Goal: Task Accomplishment & Management: Manage account settings

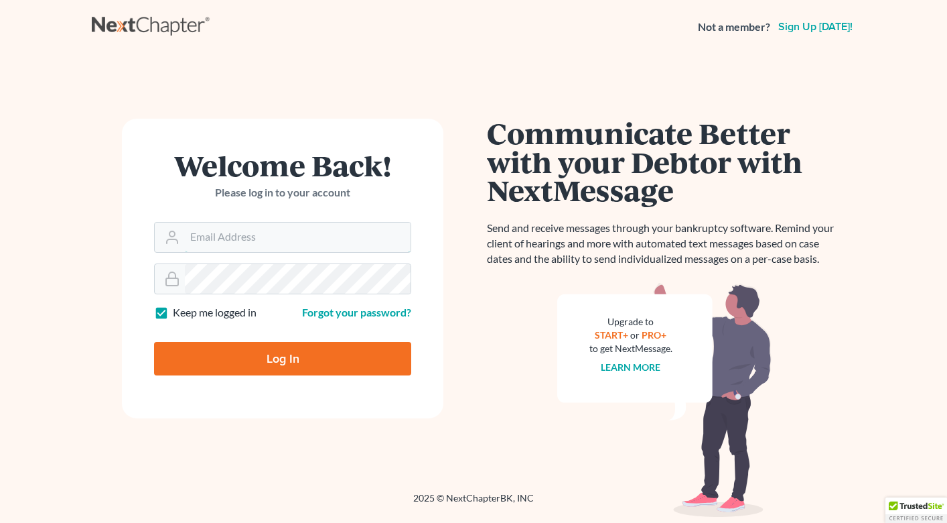
type input "[PERSON_NAME][EMAIL_ADDRESS][DOMAIN_NAME]"
click at [197, 361] on input "Log In" at bounding box center [282, 358] width 257 height 33
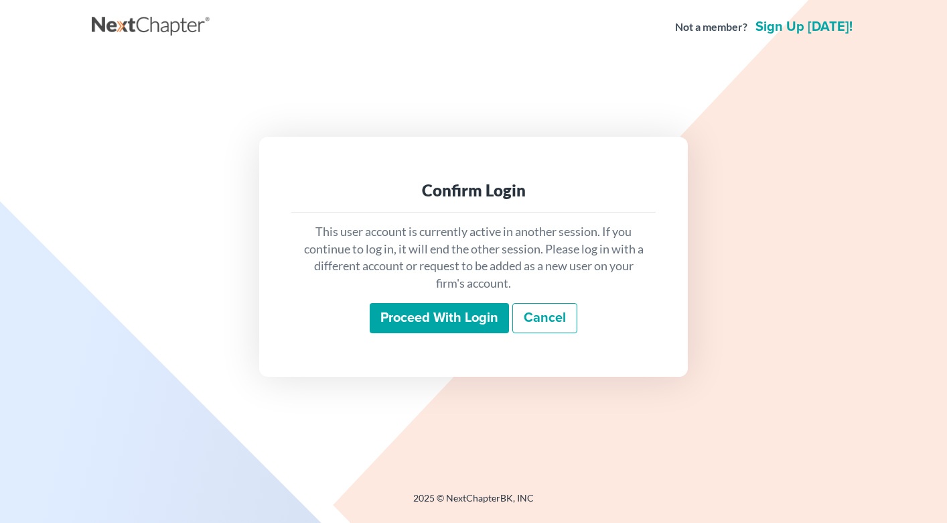
click at [431, 311] on input "Proceed with login" at bounding box center [439, 318] width 139 height 31
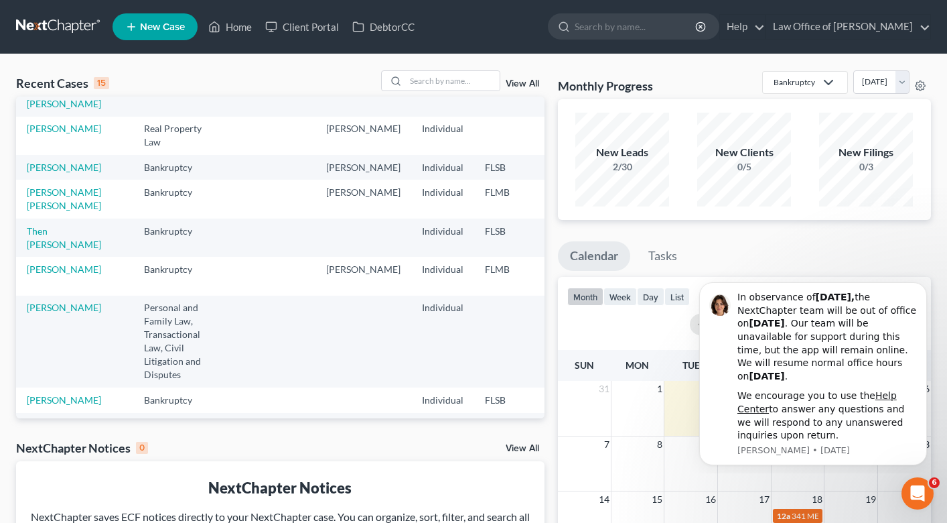
scroll to position [137, 0]
click at [38, 249] on link "Then [PERSON_NAME]" at bounding box center [64, 236] width 74 height 25
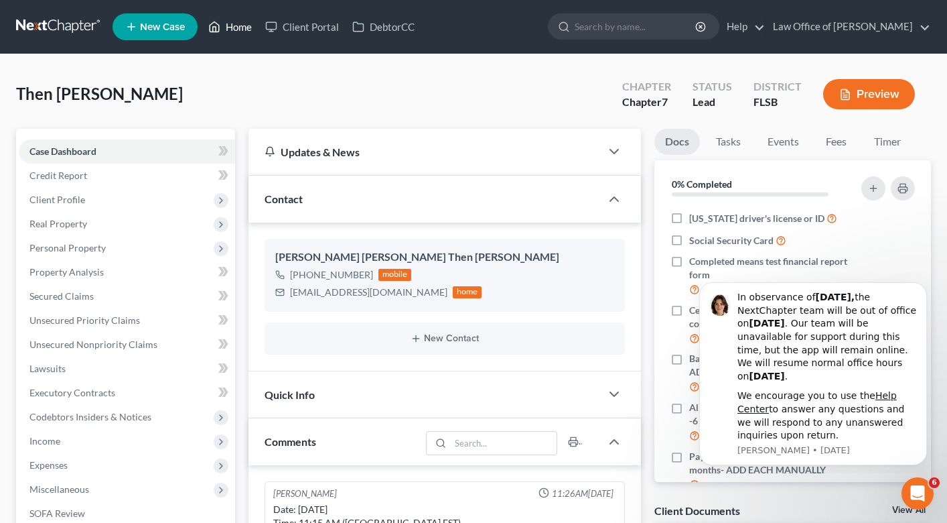
click at [226, 29] on link "Home" at bounding box center [230, 27] width 57 height 24
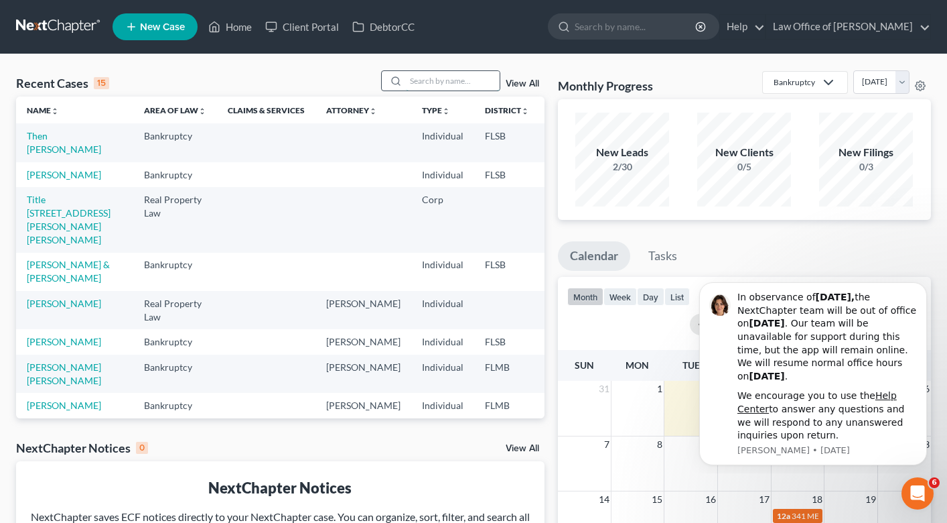
click at [414, 85] on input "search" at bounding box center [453, 80] width 94 height 19
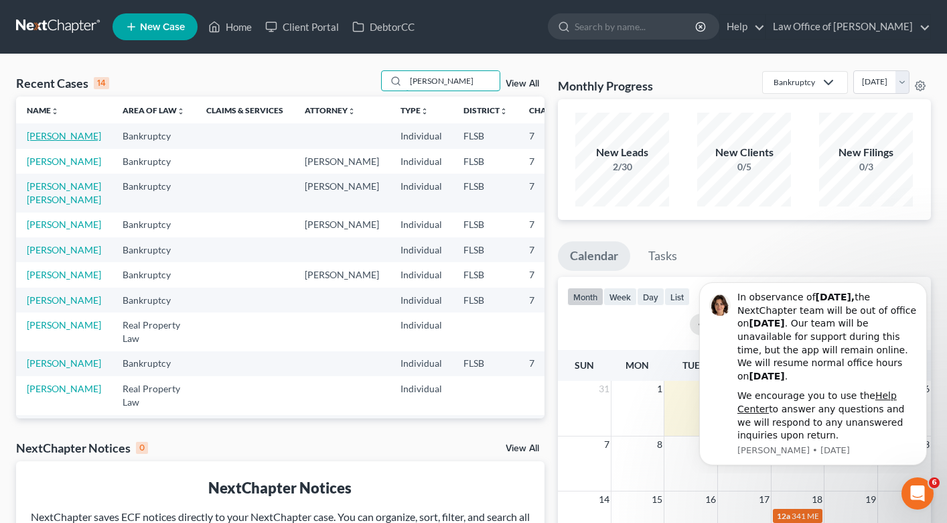
type input "[PERSON_NAME]"
click at [40, 135] on link "[PERSON_NAME]" at bounding box center [64, 135] width 74 height 11
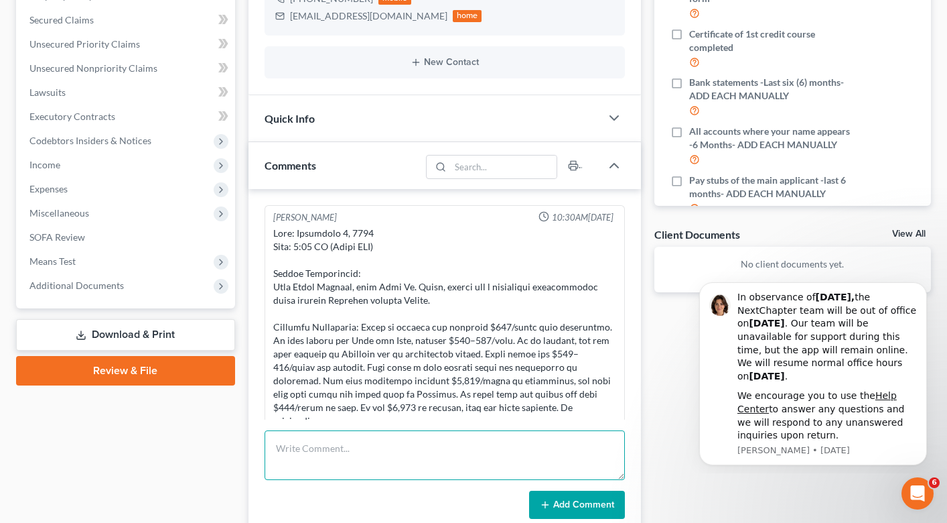
click at [385, 453] on textarea at bounding box center [445, 455] width 360 height 50
click at [275, 463] on textarea "has [MEDICAL_DATA]. has a fidelity account. wants to turn in one car. still pay…" at bounding box center [445, 455] width 360 height 50
click at [399, 462] on textarea "has [MEDICAL_DATA]. has a fidelity account. wants to turn in one car. still pay…" at bounding box center [445, 455] width 360 height 50
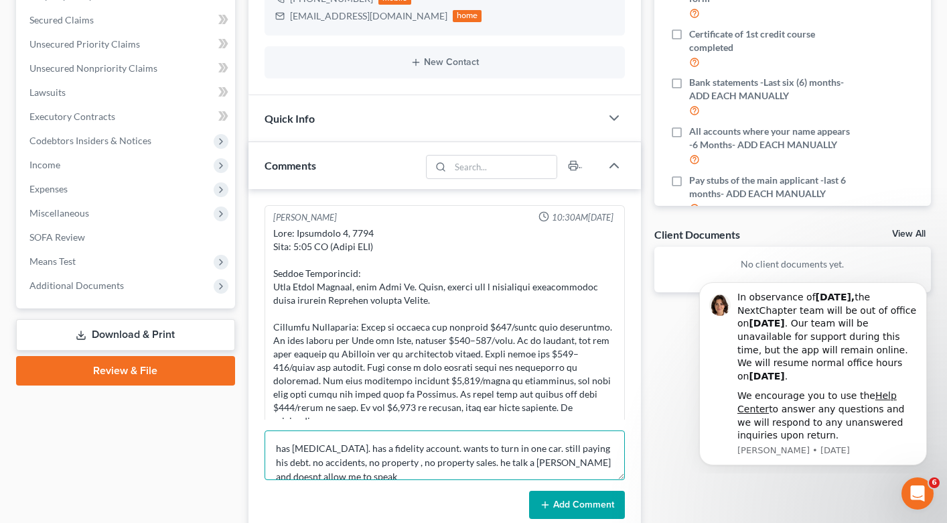
scroll to position [3, 0]
click at [495, 460] on textarea "has [MEDICAL_DATA]. has a fidelity account. wants to turn in one car. still pay…" at bounding box center [445, 455] width 360 height 50
click at [537, 459] on textarea "has [MEDICAL_DATA]. has a fidelity account. wants to turn in one car. still pay…" at bounding box center [445, 455] width 360 height 50
click at [330, 471] on textarea "has [MEDICAL_DATA]. has a fidelity account. wants to turn in one car. still pay…" at bounding box center [445, 455] width 360 height 50
click at [405, 444] on textarea "has [MEDICAL_DATA]. has a fidelity account. wants to turn in one car. still pay…" at bounding box center [445, 455] width 360 height 50
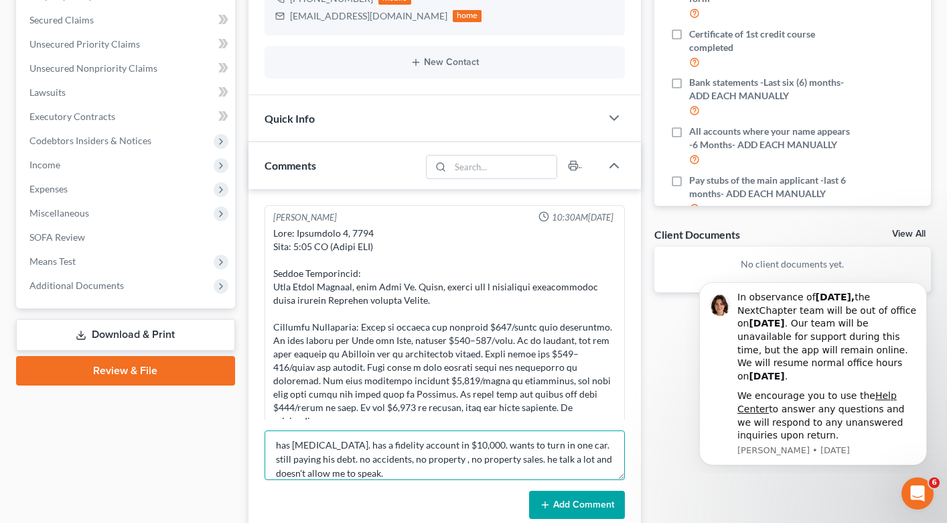
click at [374, 474] on textarea "has [MEDICAL_DATA]. has a fidelity account in $10,000. wants to turn in one car…" at bounding box center [445, 455] width 360 height 50
click at [417, 446] on textarea "has [MEDICAL_DATA]. has a fidelity account in $10,000. wants to turn in one car…" at bounding box center [445, 455] width 360 height 50
click at [399, 475] on textarea "has [MEDICAL_DATA]. has a fidelity account of $10,000. wants to turn in one car…" at bounding box center [445, 455] width 360 height 50
type textarea "has [MEDICAL_DATA]. has a fidelity account of $10,000. wants to turn in one car…"
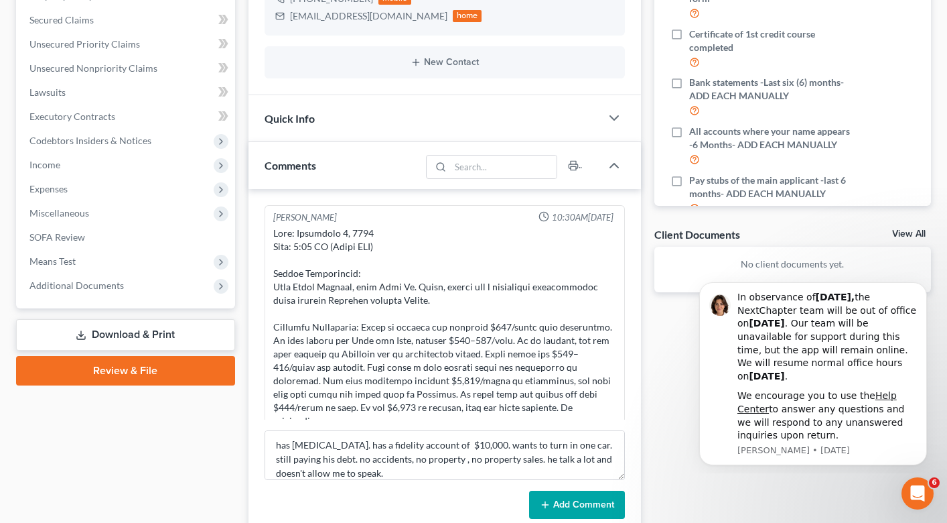
click at [547, 507] on icon at bounding box center [545, 504] width 11 height 11
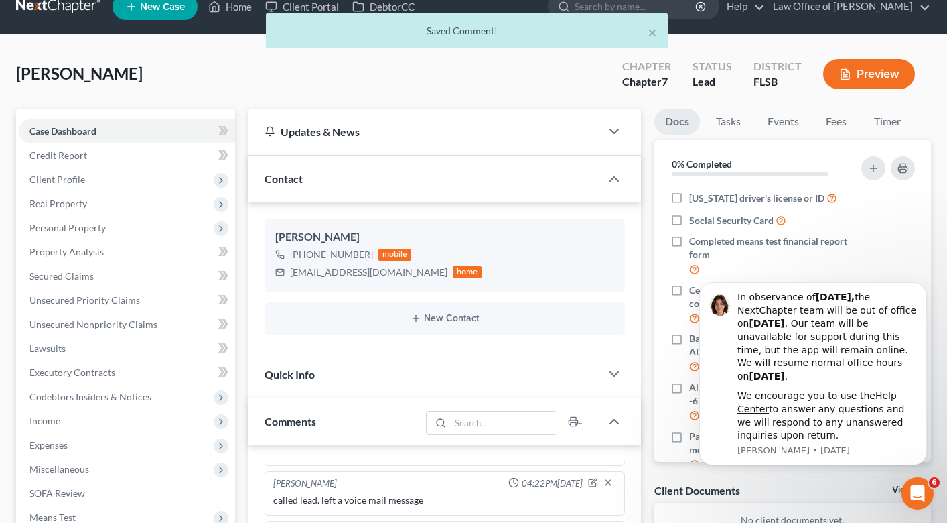
scroll to position [0, 0]
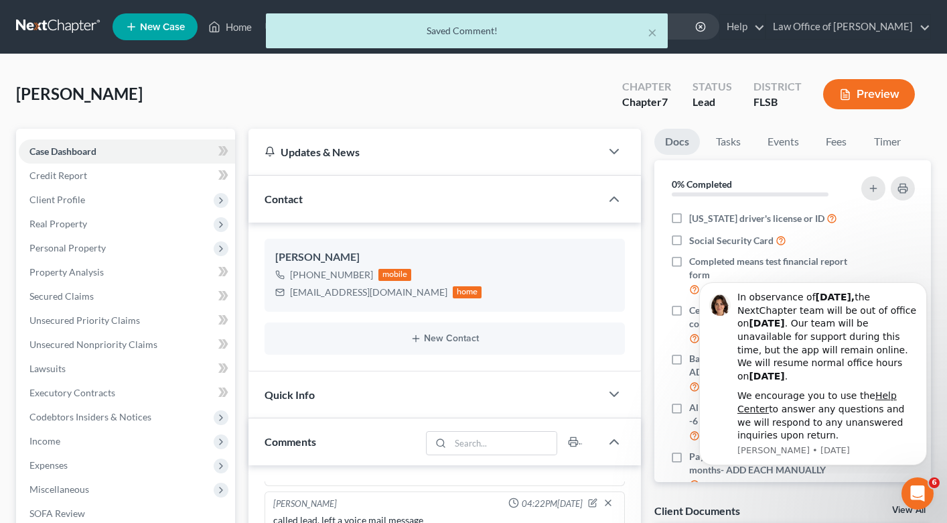
click at [225, 29] on div "× Saved Comment!" at bounding box center [466, 34] width 947 height 42
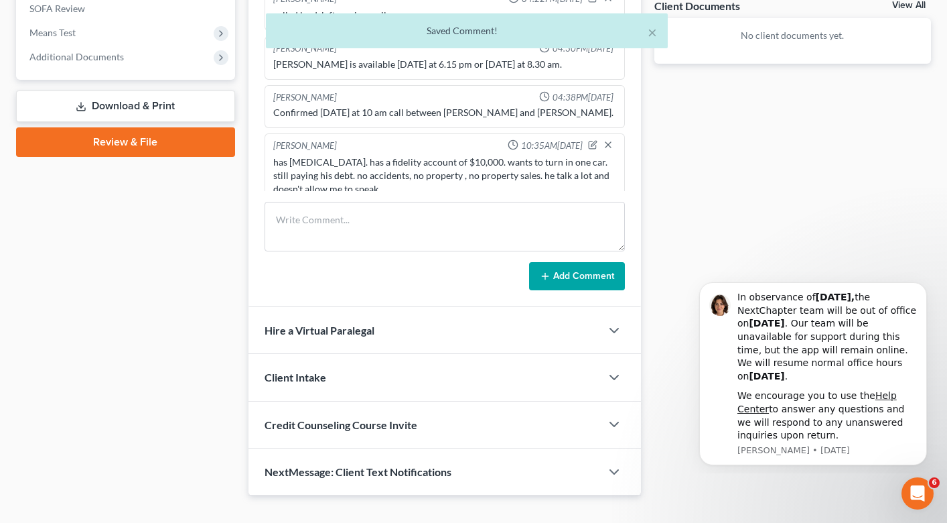
scroll to position [528, 0]
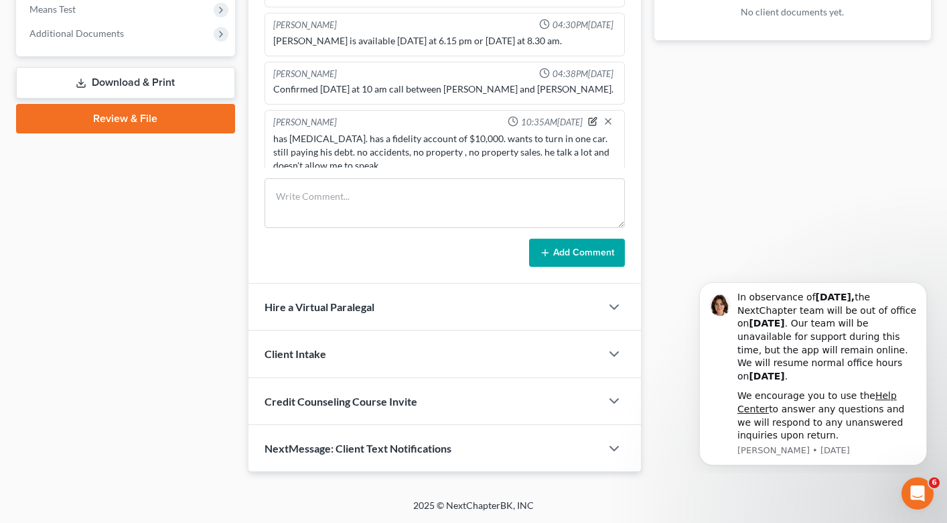
click at [596, 117] on icon "button" at bounding box center [592, 121] width 9 height 9
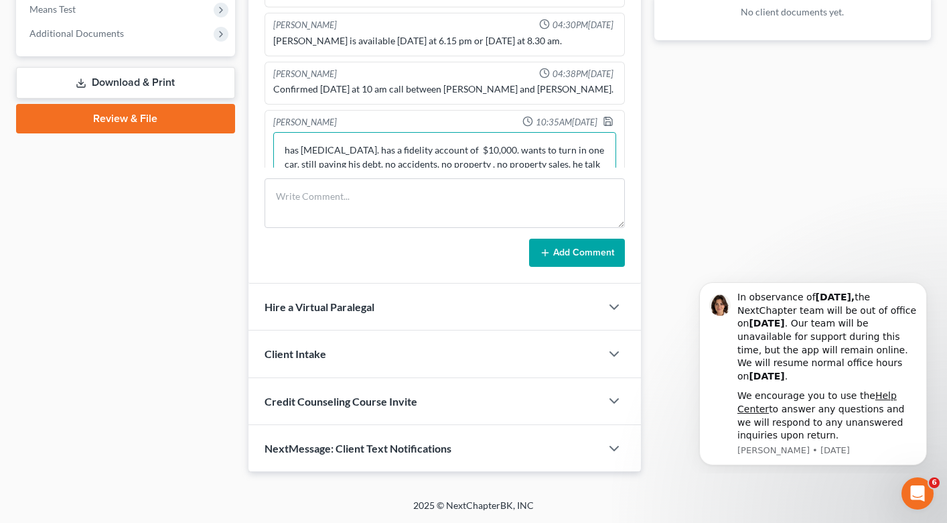
click at [419, 163] on textarea "has [MEDICAL_DATA]. has a fidelity account of $10,000. wants to turn in one car…" at bounding box center [444, 157] width 343 height 50
click at [431, 153] on textarea "has [MEDICAL_DATA]. has a fidelity account of $10,000. wants to turn in one car…" at bounding box center [444, 157] width 343 height 50
click at [533, 153] on textarea "has [MEDICAL_DATA]. has a fidelity account of $10,000. wants to turn in one car…" at bounding box center [444, 157] width 343 height 50
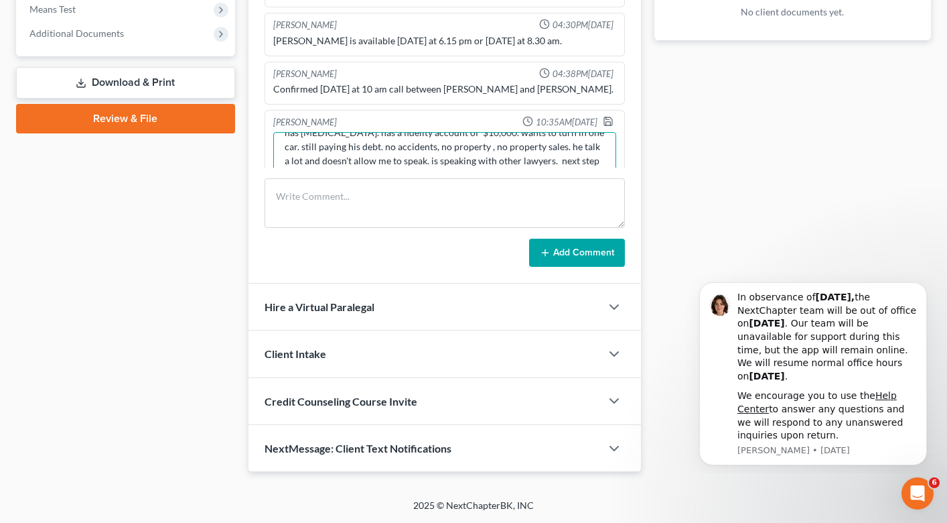
click at [486, 160] on textarea "has [MEDICAL_DATA]. has a fidelity account of $10,000. wants to turn in one car…" at bounding box center [444, 157] width 343 height 50
type textarea "has [MEDICAL_DATA]. has a fidelity account of $10,000. wants to turn in one car…"
click at [613, 116] on div at bounding box center [611, 122] width 16 height 13
click at [606, 122] on polyline "button" at bounding box center [608, 123] width 5 height 3
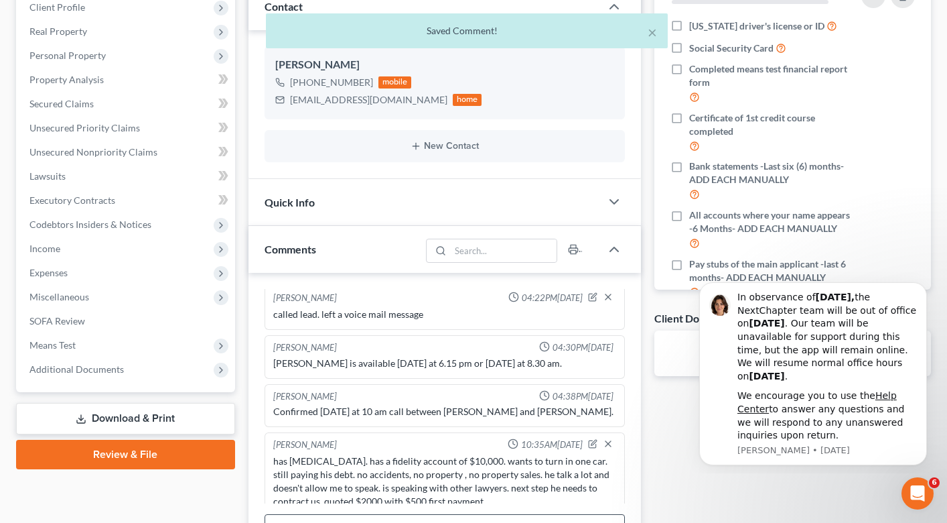
scroll to position [0, 0]
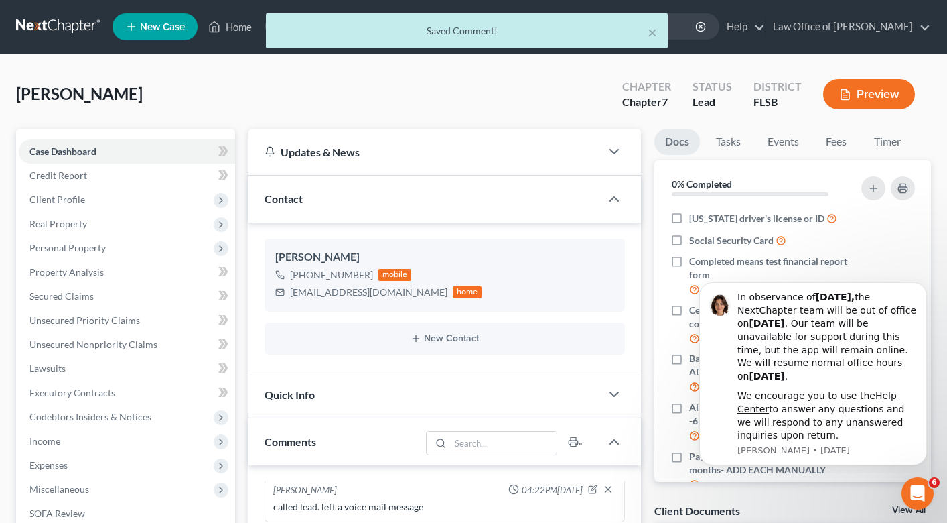
click at [240, 23] on div "× Saved Comment!" at bounding box center [466, 34] width 947 height 42
click at [241, 31] on div "× Saved Comment!" at bounding box center [466, 34] width 947 height 42
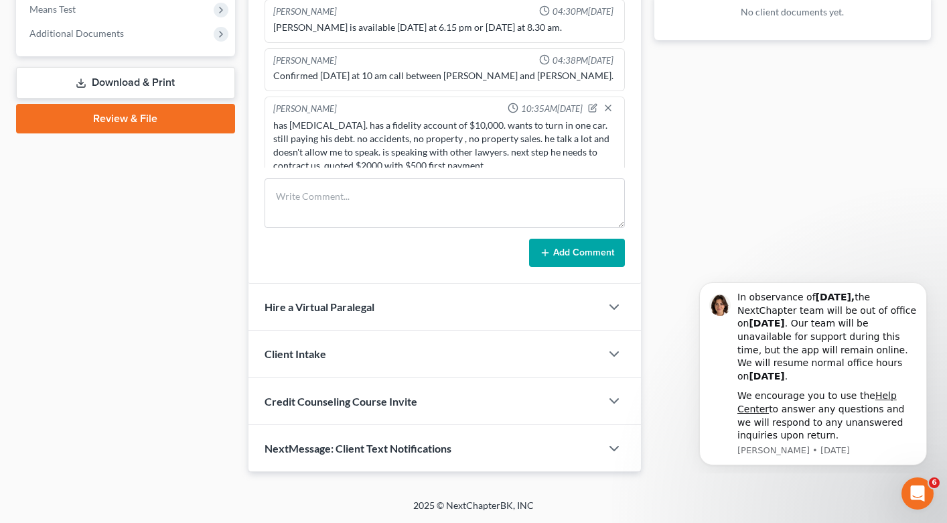
scroll to position [635, 0]
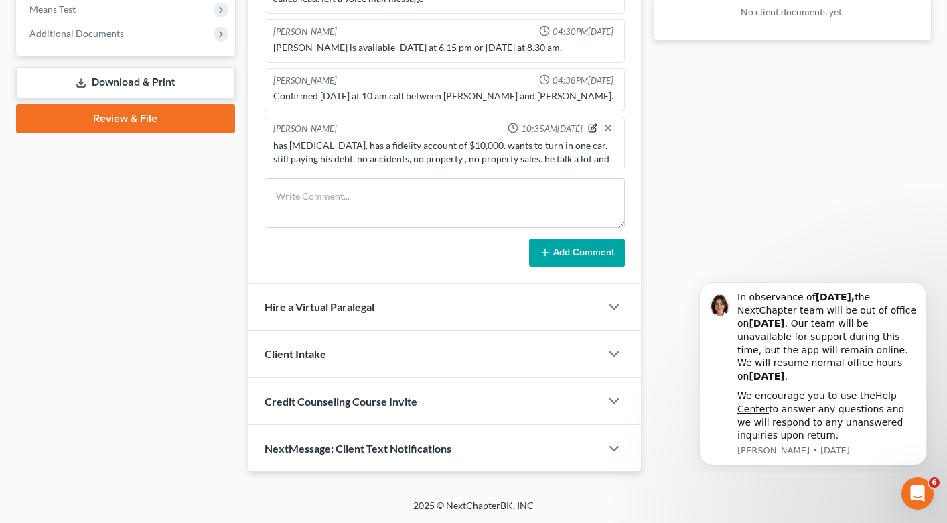
click at [595, 123] on icon "button" at bounding box center [592, 127] width 9 height 9
click at [286, 142] on textarea "has [MEDICAL_DATA]. has a fidelity account of $10,000. wants to turn in one car…" at bounding box center [444, 164] width 343 height 50
type textarea "23 min consult. has [MEDICAL_DATA]. has a fidelity account of $10,000. wants to…"
click at [610, 129] on polyline "button" at bounding box center [608, 130] width 5 height 3
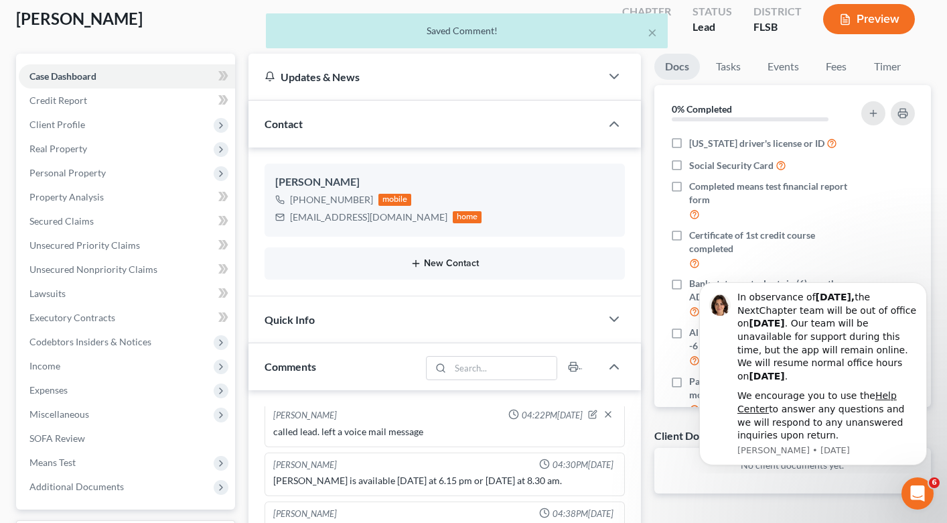
scroll to position [0, 0]
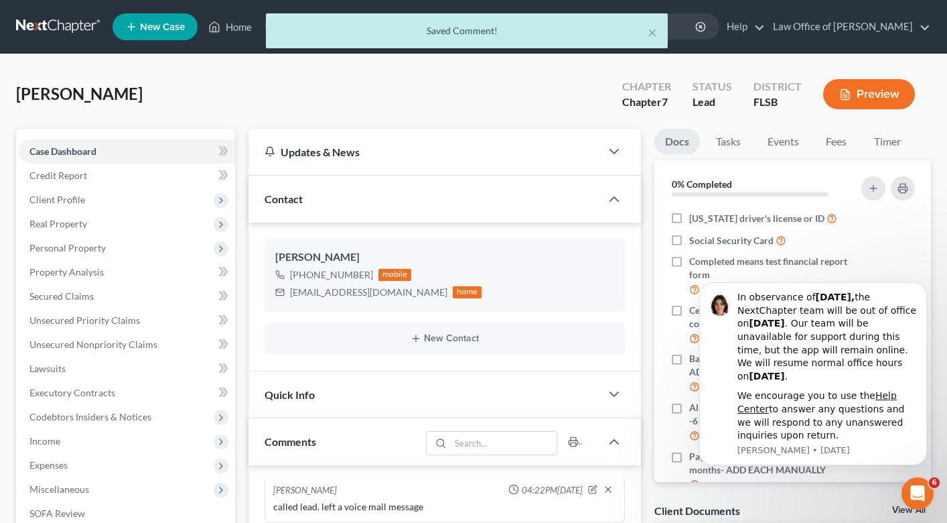
click at [246, 30] on div "× Saved Comment!" at bounding box center [466, 34] width 947 height 42
click at [238, 29] on div "× Saved Comment!" at bounding box center [466, 34] width 947 height 42
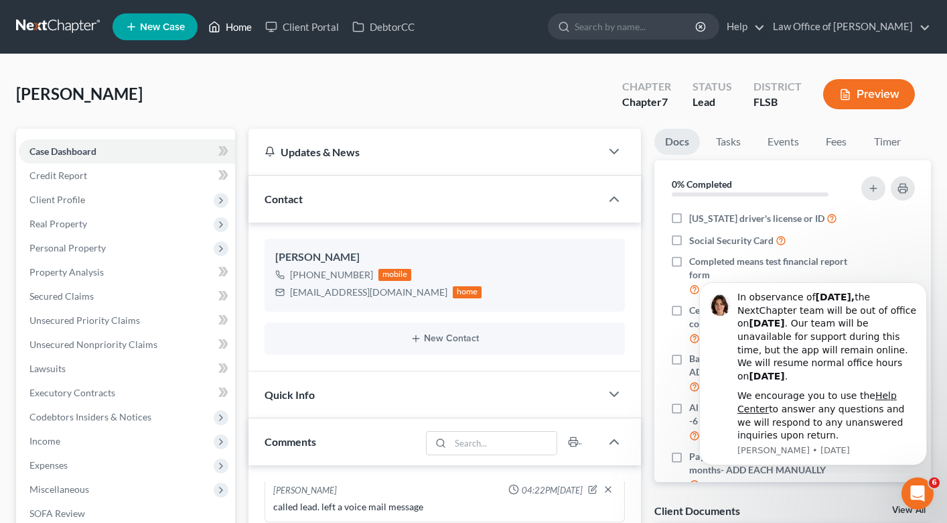
click at [244, 27] on link "Home" at bounding box center [230, 27] width 57 height 24
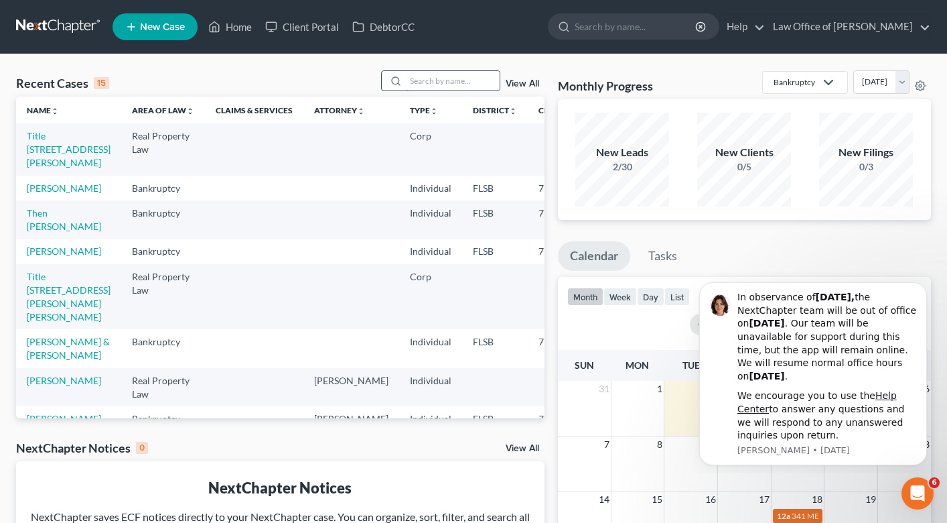
click at [443, 86] on input "search" at bounding box center [453, 80] width 94 height 19
type input "[PERSON_NAME]"
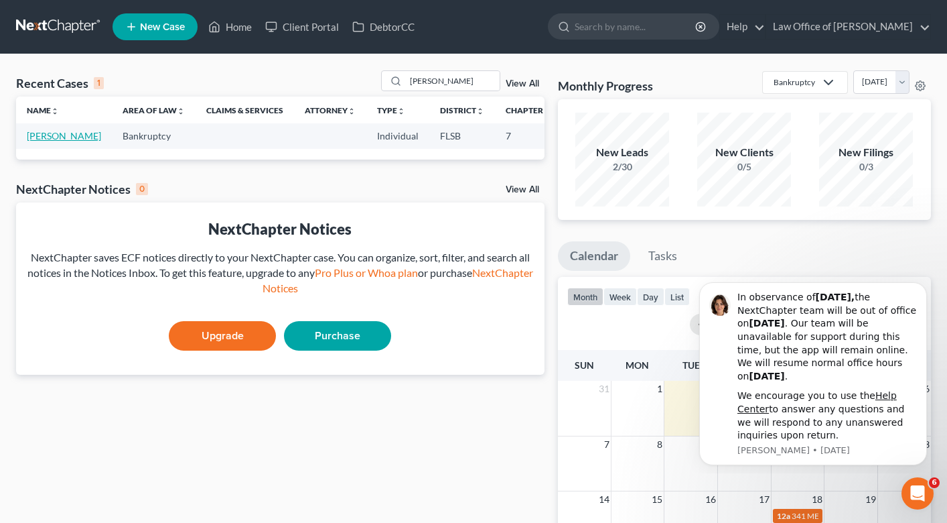
click at [45, 141] on link "[PERSON_NAME]" at bounding box center [64, 135] width 74 height 11
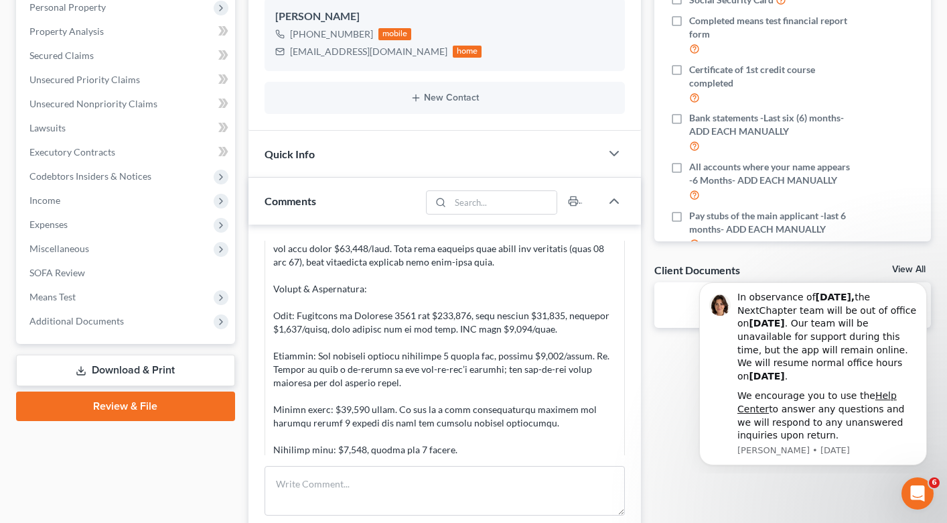
scroll to position [127, 0]
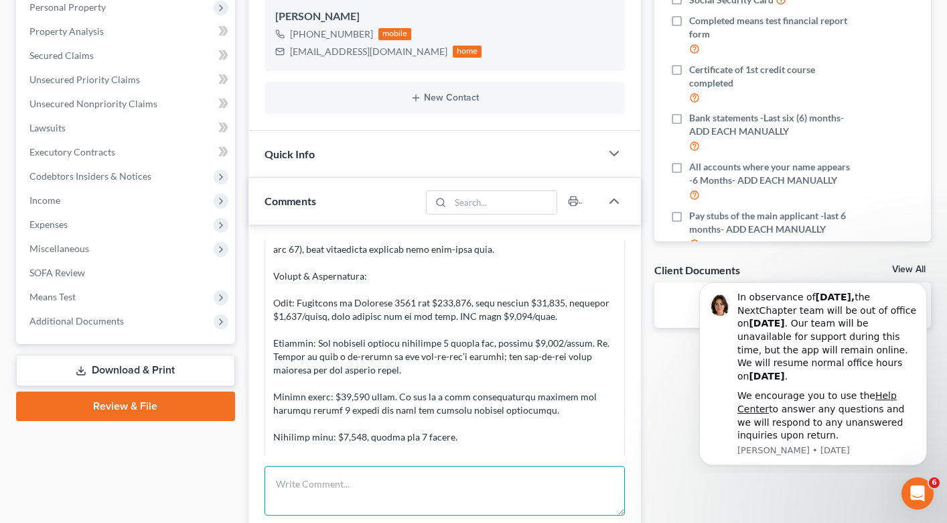
click at [476, 472] on textarea at bounding box center [445, 491] width 360 height 50
click at [303, 482] on textarea "16 m9n consult. explained chapter 7 risk of buying house less than a year ago a…" at bounding box center [445, 491] width 360 height 50
click at [440, 503] on textarea "16 mn consult. explained chapter 7 risk of buying house less than a year ago an…" at bounding box center [445, 491] width 360 height 50
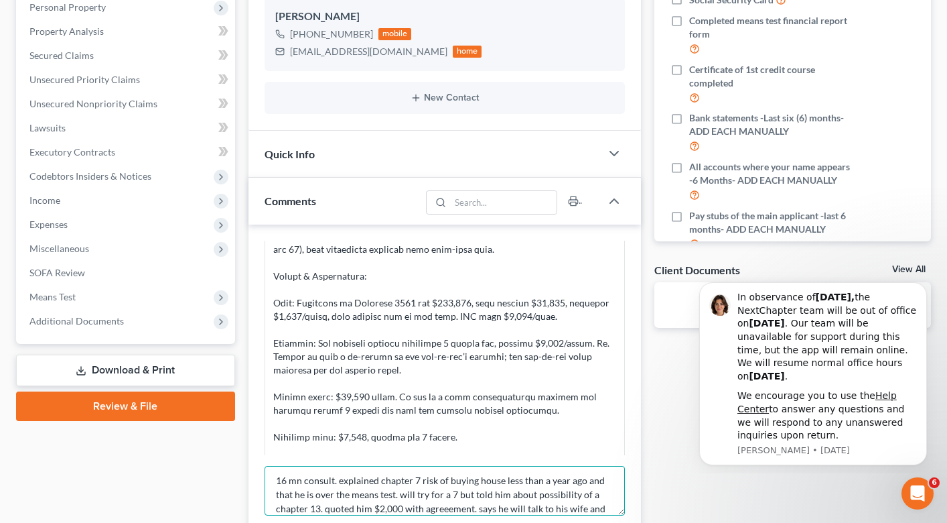
scroll to position [17, 0]
click at [448, 492] on textarea "16 mn consult. explained chapter 7 risk of buying house less than a year ago an…" at bounding box center [445, 491] width 360 height 50
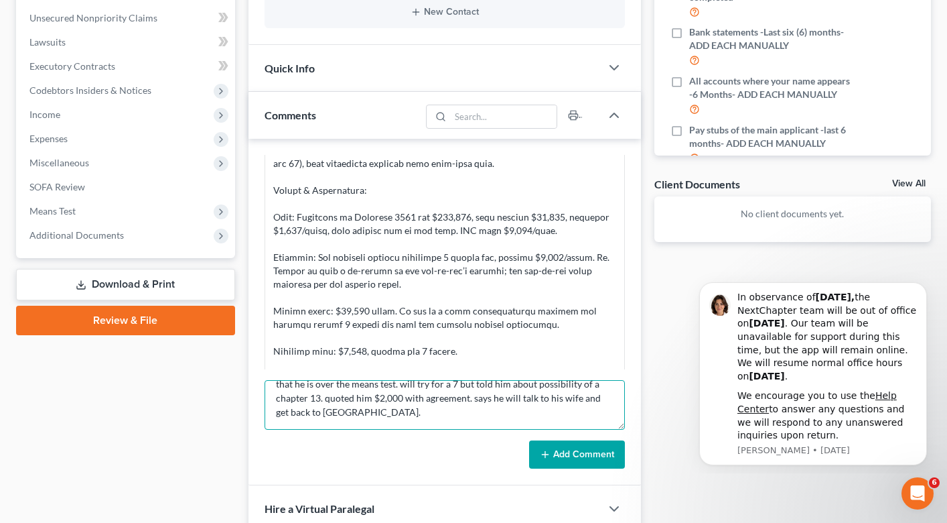
scroll to position [344, 0]
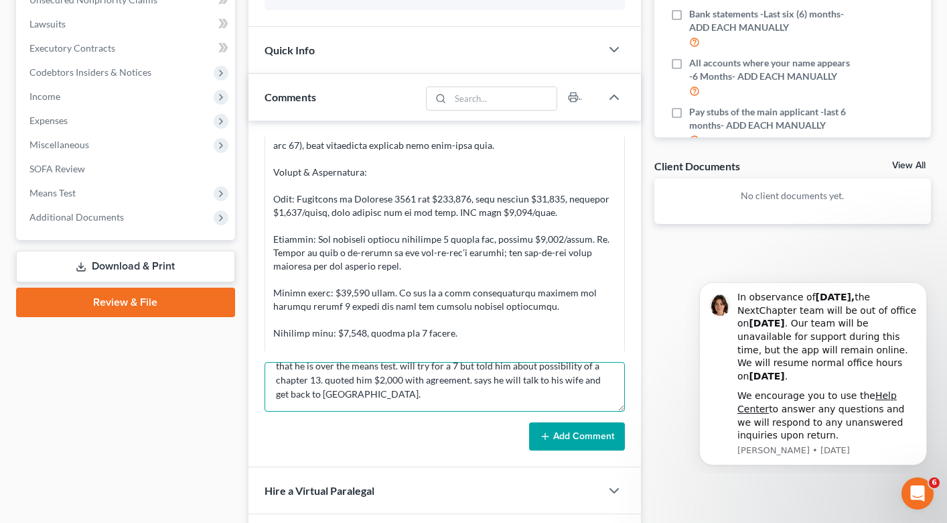
type textarea "16 mn consult. explained chapter 7 risk of buying house less than a year ago an…"
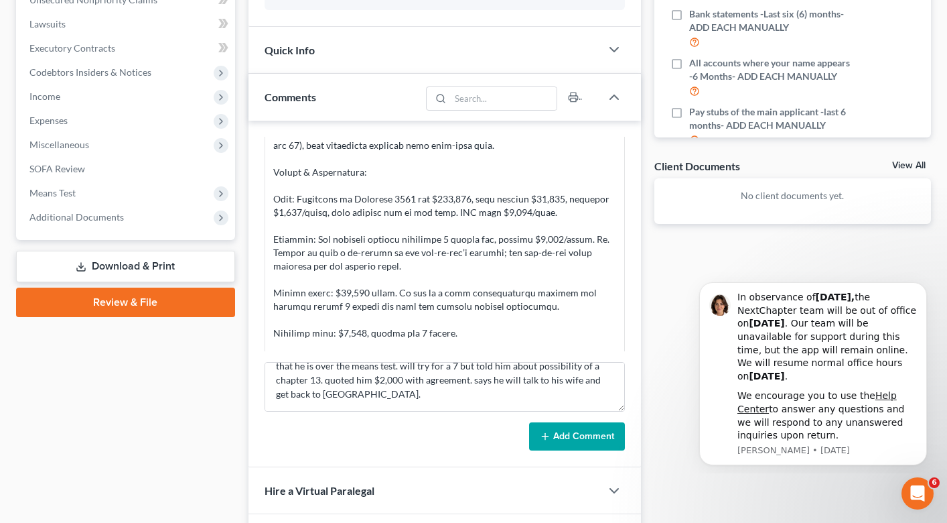
click at [573, 415] on form "16 mn consult. explained chapter 7 risk of buying house less than a year ago an…" at bounding box center [445, 406] width 360 height 88
click at [573, 434] on button "Add Comment" at bounding box center [577, 436] width 96 height 28
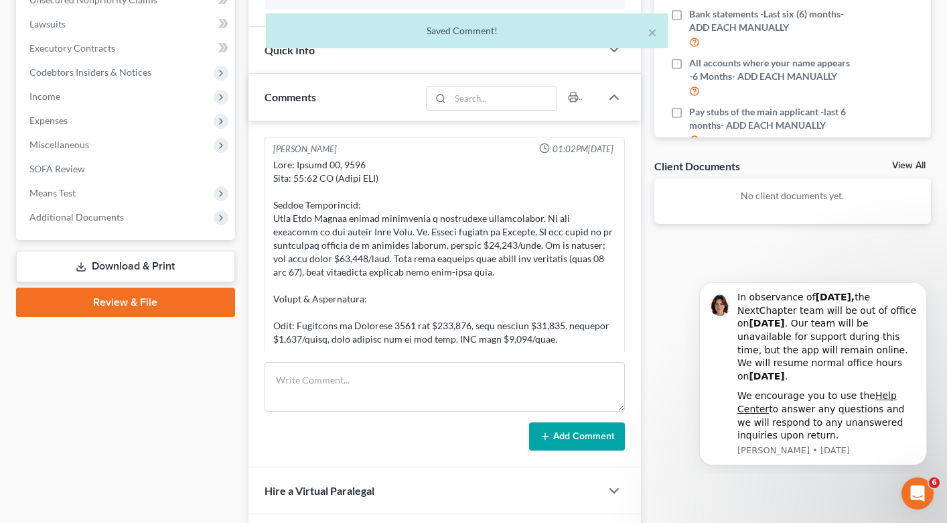
scroll to position [0, 0]
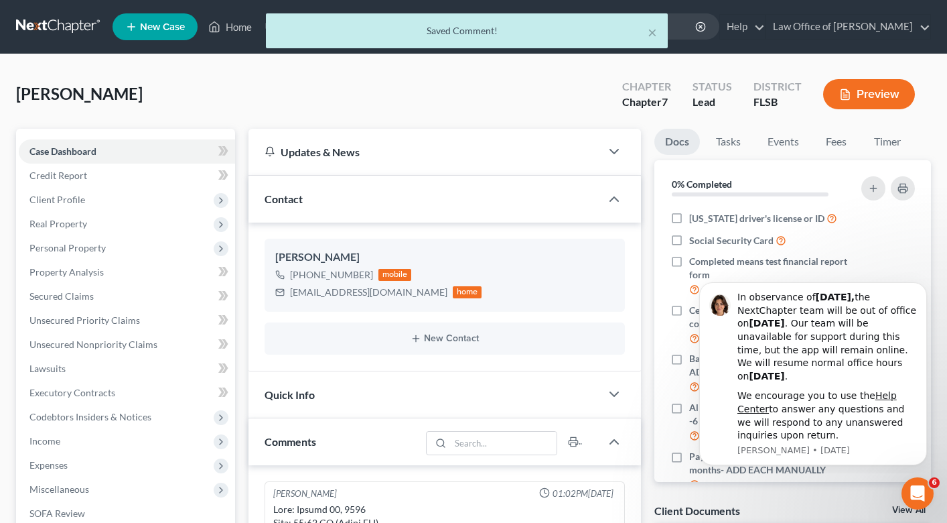
click at [224, 26] on div "× Saved Comment!" at bounding box center [466, 34] width 947 height 42
click at [233, 28] on div "× Saved Comment!" at bounding box center [466, 34] width 947 height 42
click at [653, 31] on button "×" at bounding box center [652, 32] width 9 height 16
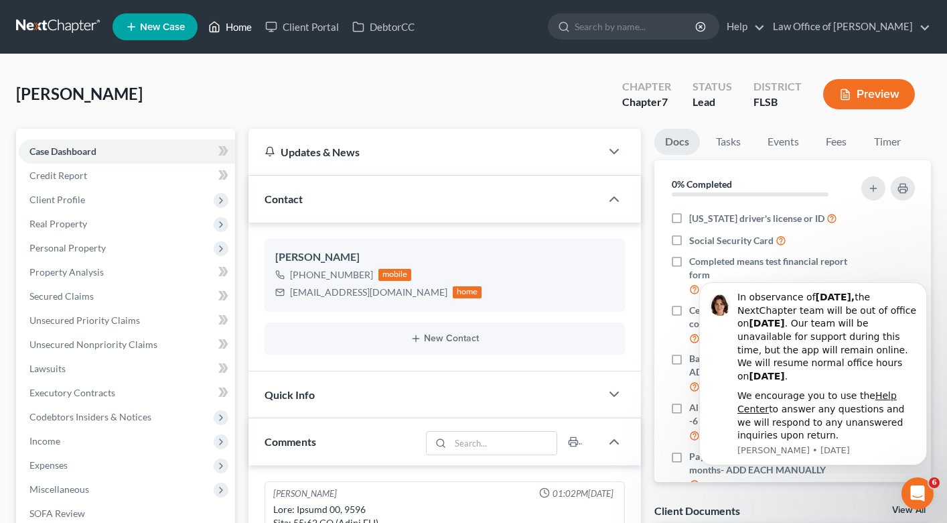
click at [238, 21] on link "Home" at bounding box center [230, 27] width 57 height 24
